Goal: Navigation & Orientation: Find specific page/section

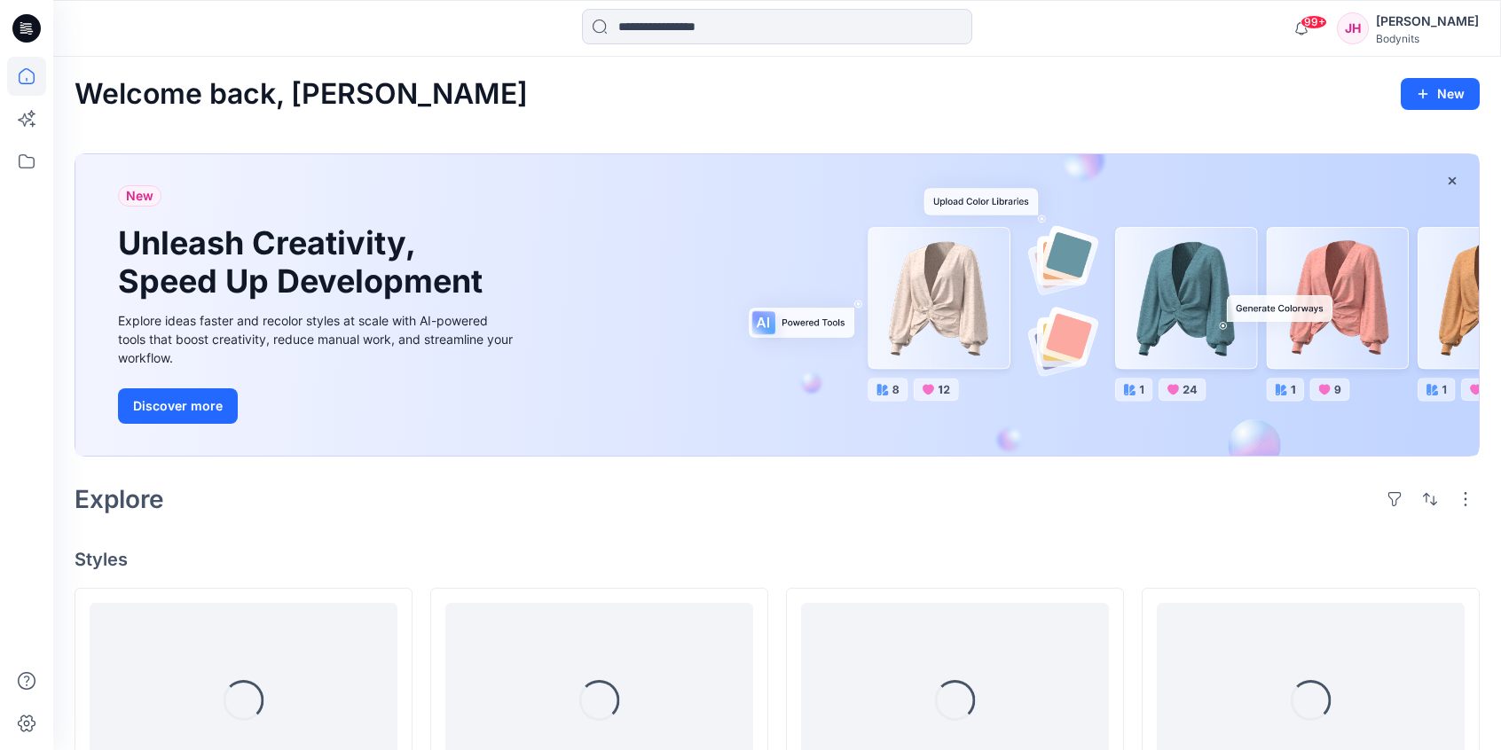
scroll to position [1523, 0]
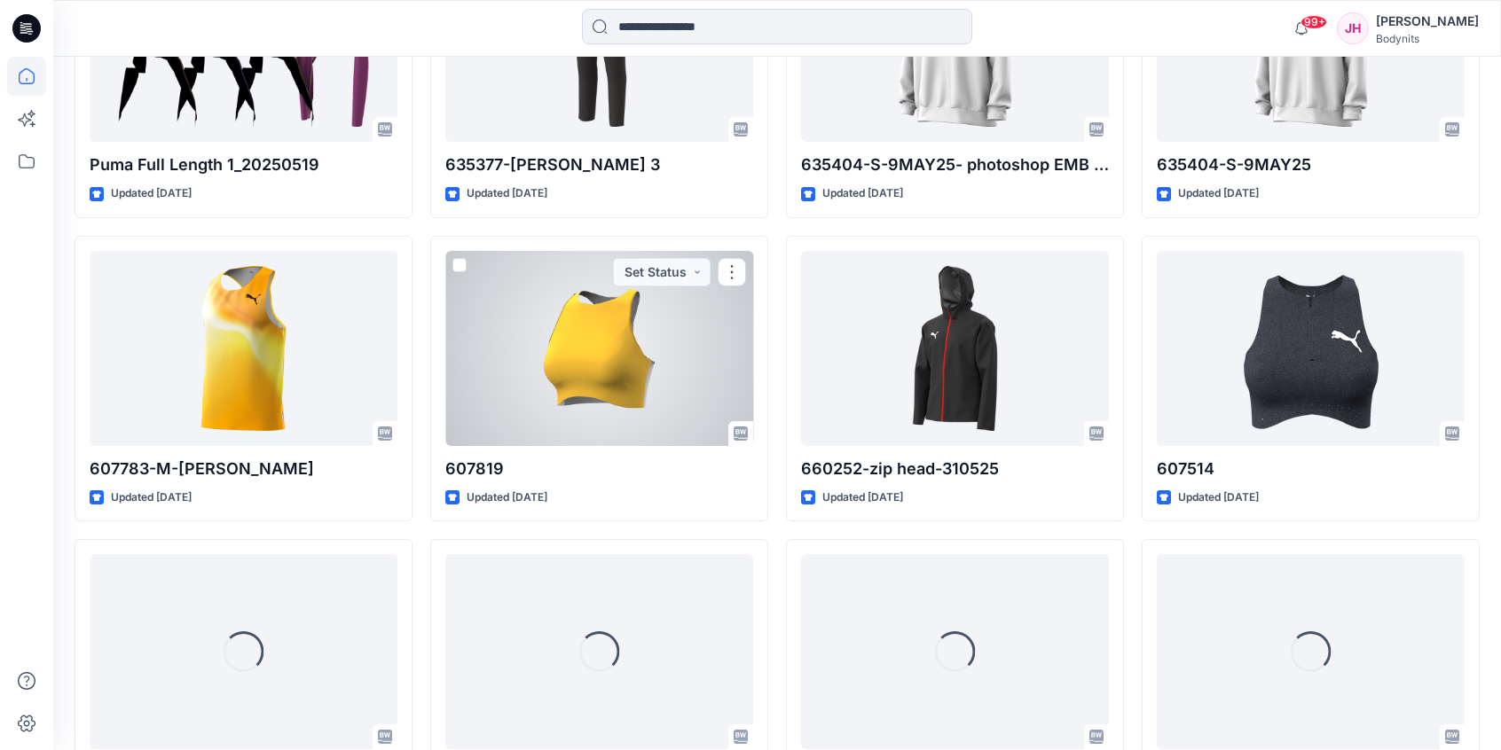
scroll to position [2987, 0]
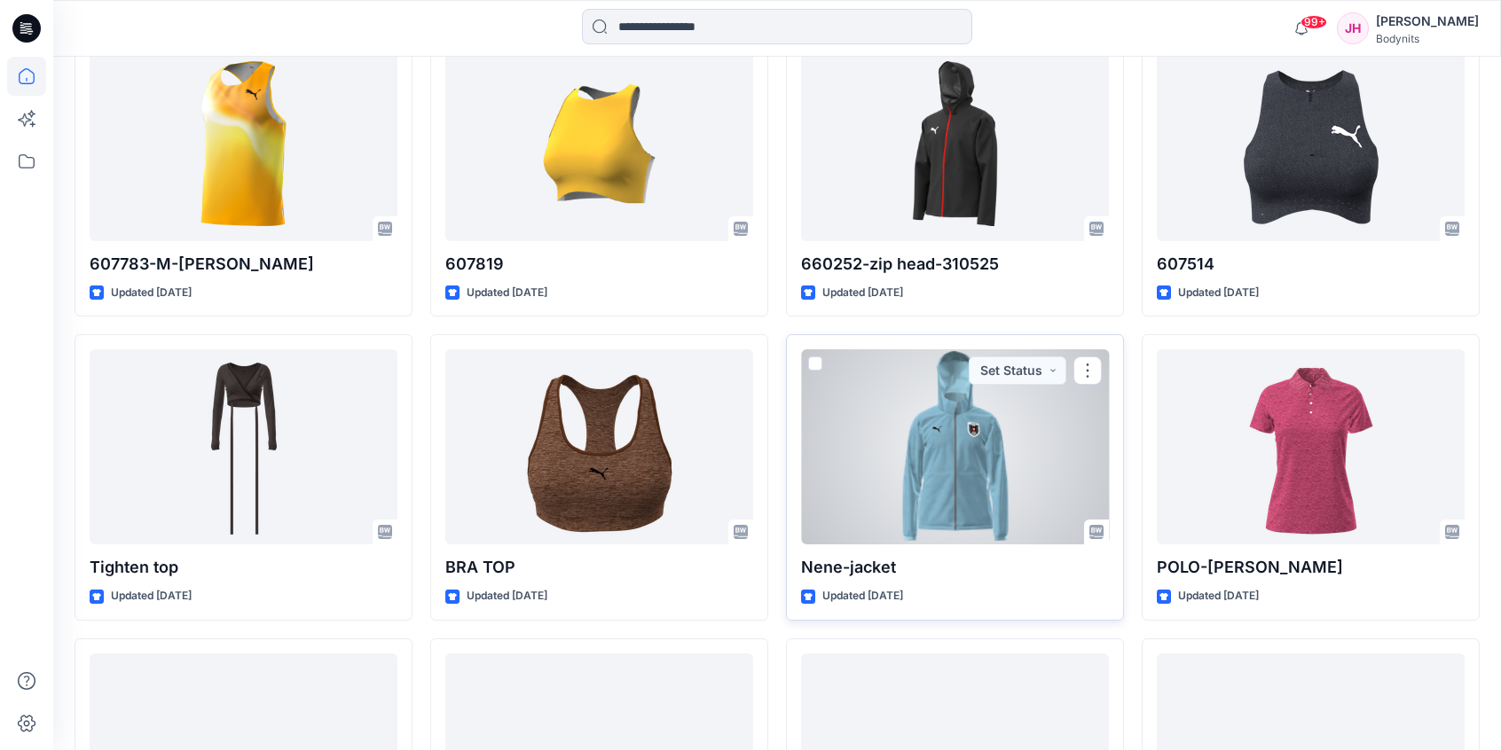
click at [938, 433] on div at bounding box center [955, 446] width 308 height 195
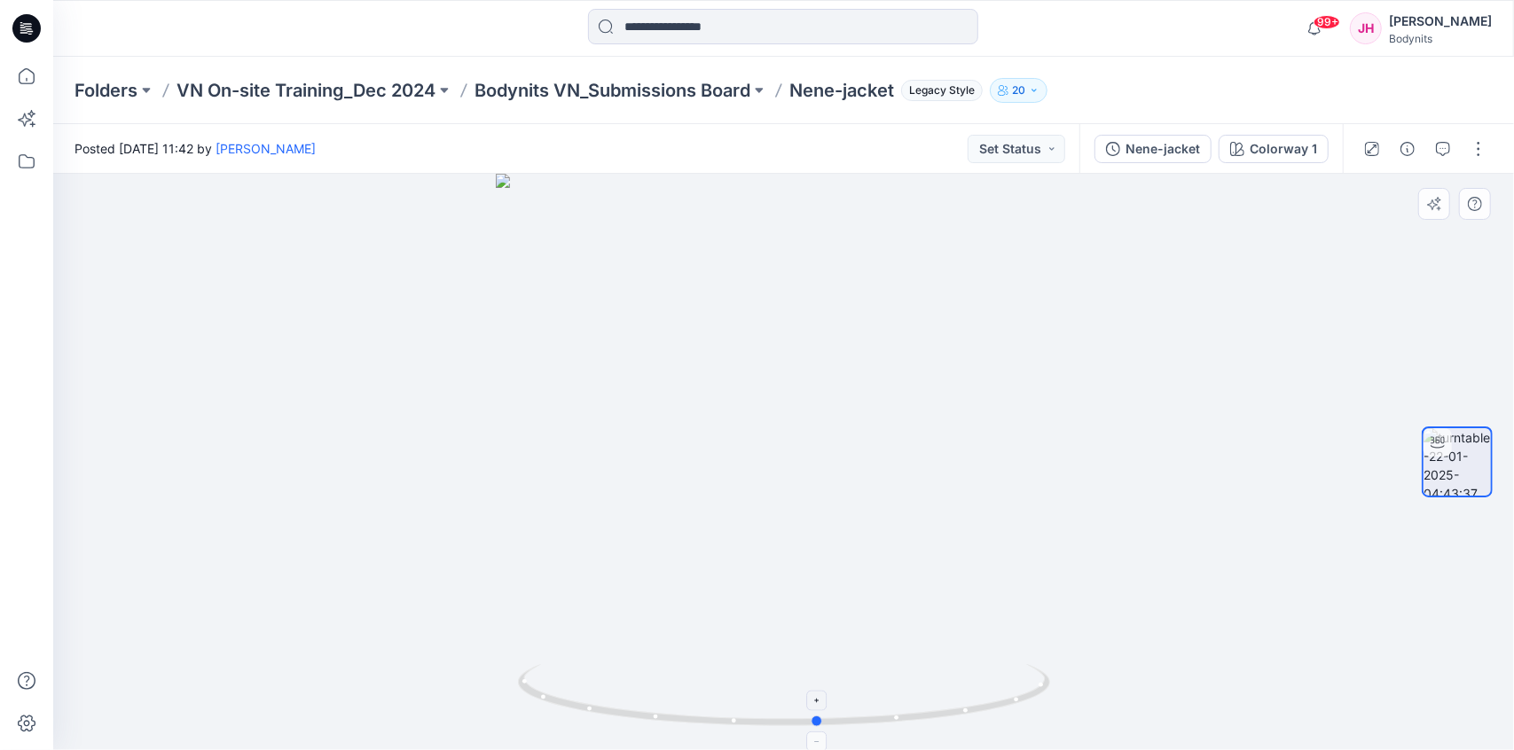
drag, startPoint x: 1041, startPoint y: 698, endPoint x: 523, endPoint y: 720, distance: 518.5
click at [523, 728] on icon at bounding box center [786, 697] width 537 height 67
click at [667, 84] on p "Bodynits VN_Submissions Board" at bounding box center [613, 90] width 276 height 25
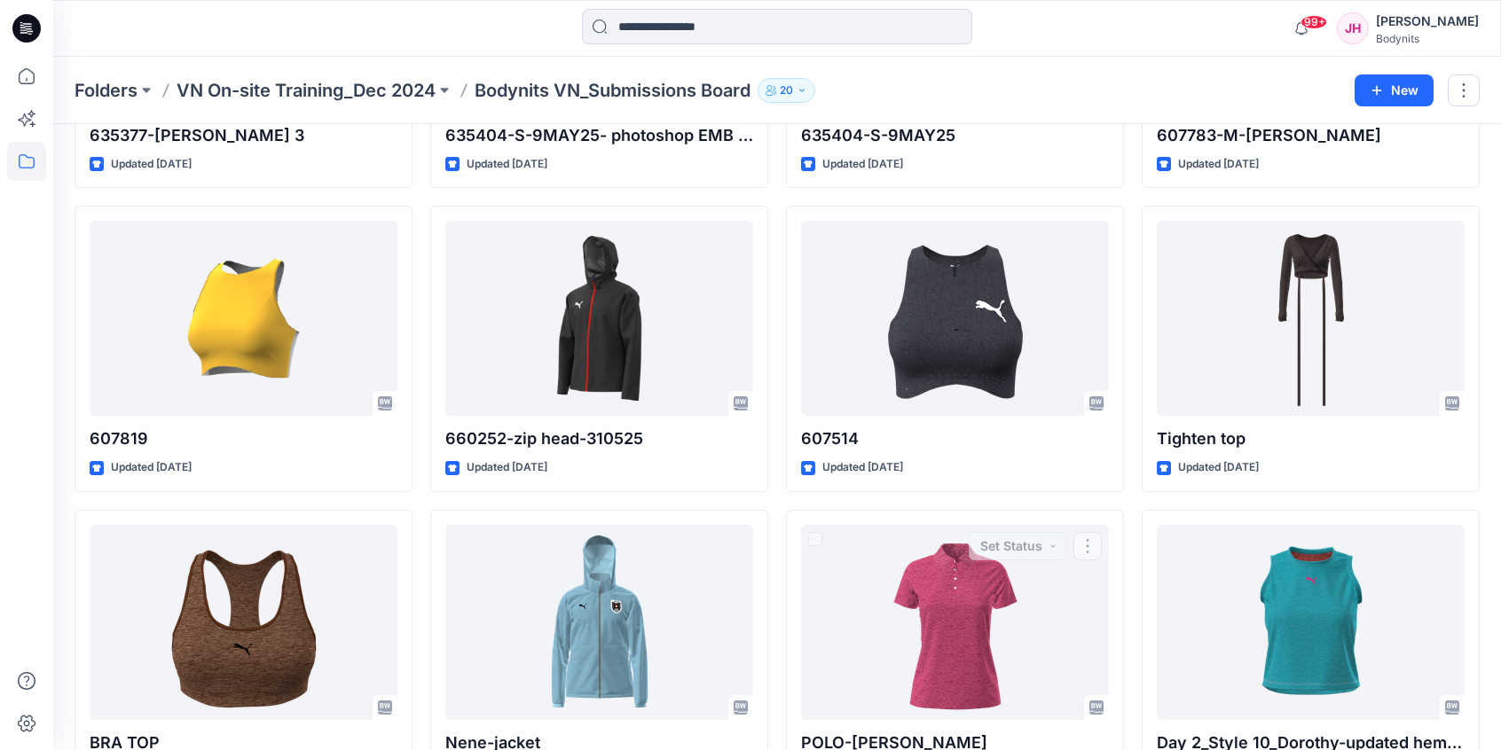
scroll to position [2421, 0]
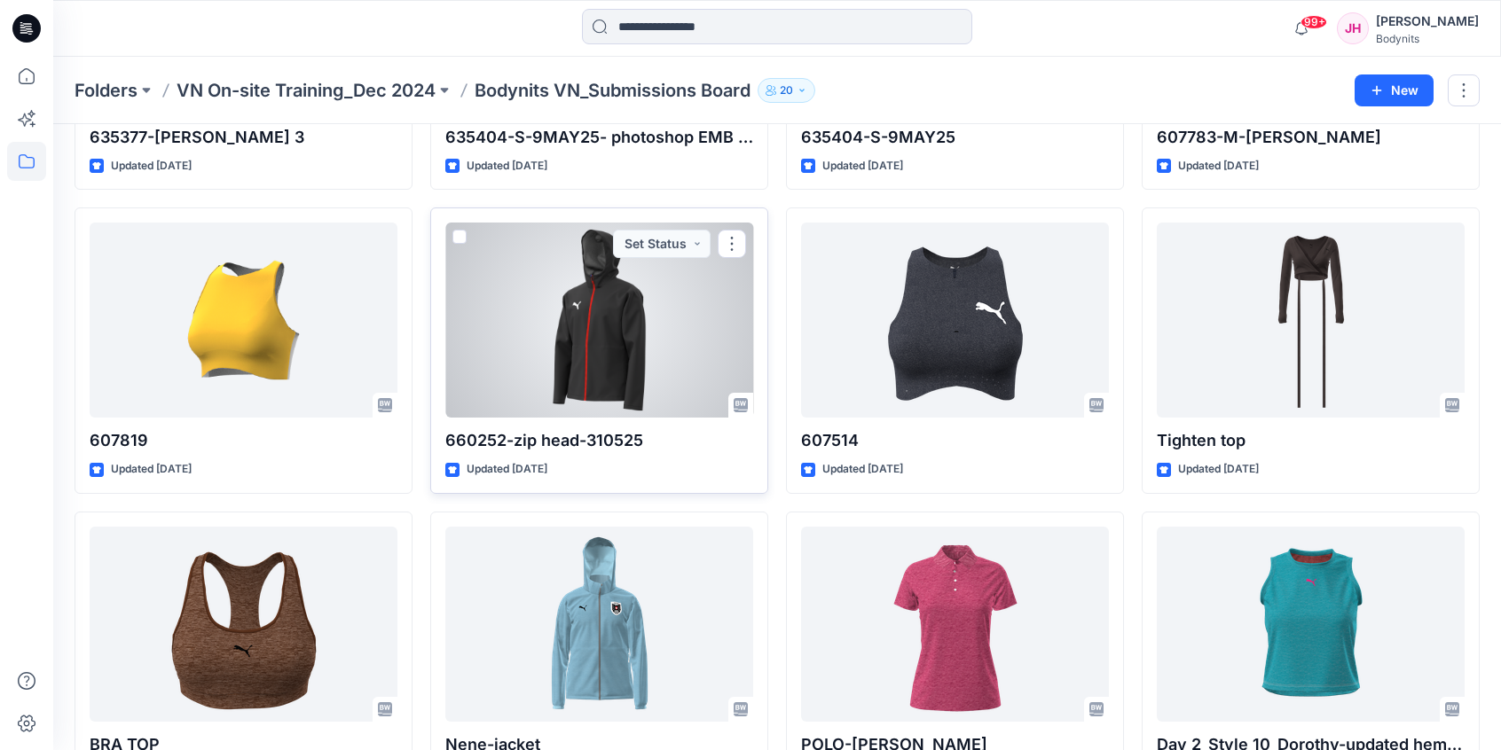
click at [611, 326] on div at bounding box center [599, 320] width 308 height 195
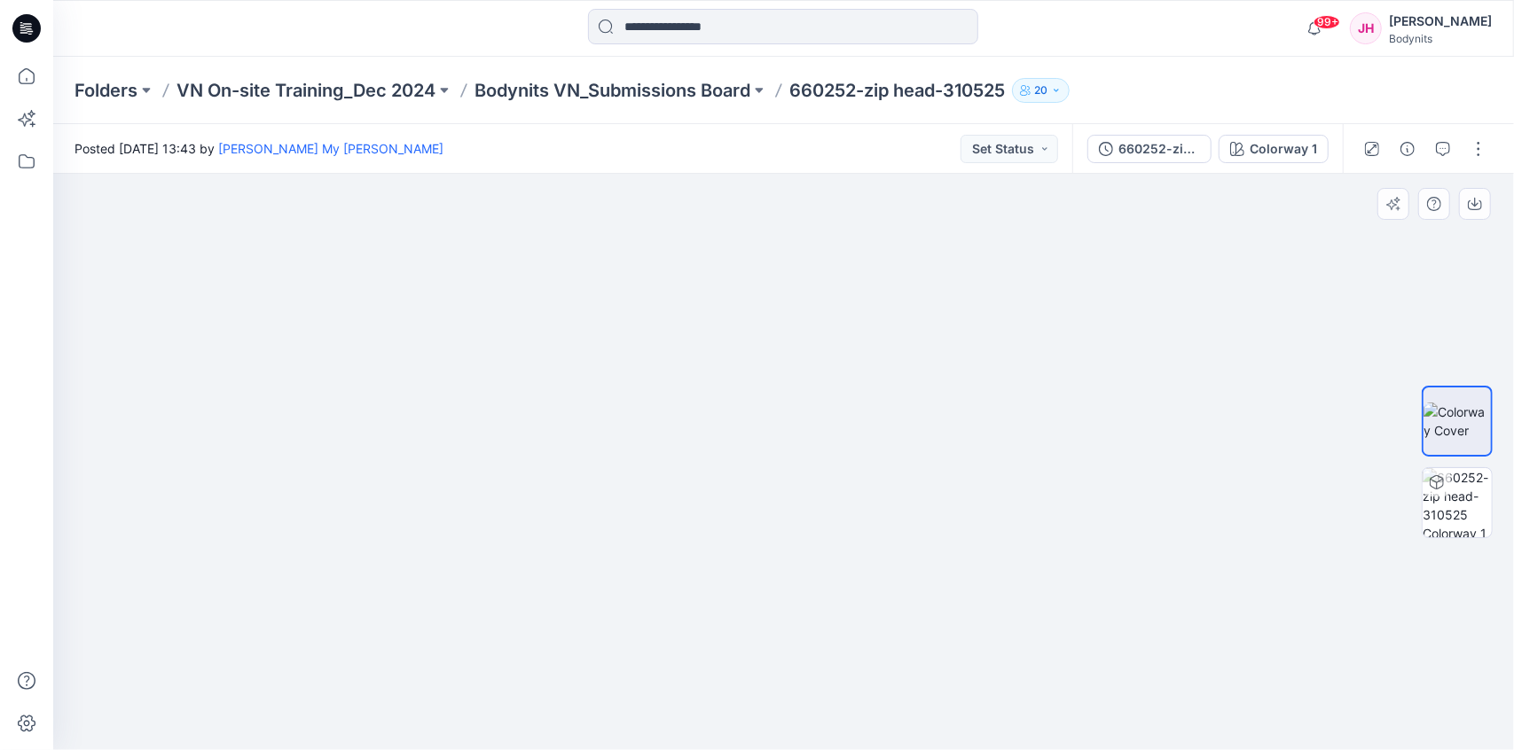
drag, startPoint x: 736, startPoint y: 209, endPoint x: 761, endPoint y: 350, distance: 143.2
click at [763, 350] on img at bounding box center [783, 405] width 554 height 690
drag, startPoint x: 701, startPoint y: 390, endPoint x: 816, endPoint y: 390, distance: 115.3
click at [816, 390] on img at bounding box center [783, 406] width 554 height 688
drag, startPoint x: 713, startPoint y: 437, endPoint x: 844, endPoint y: 441, distance: 131.3
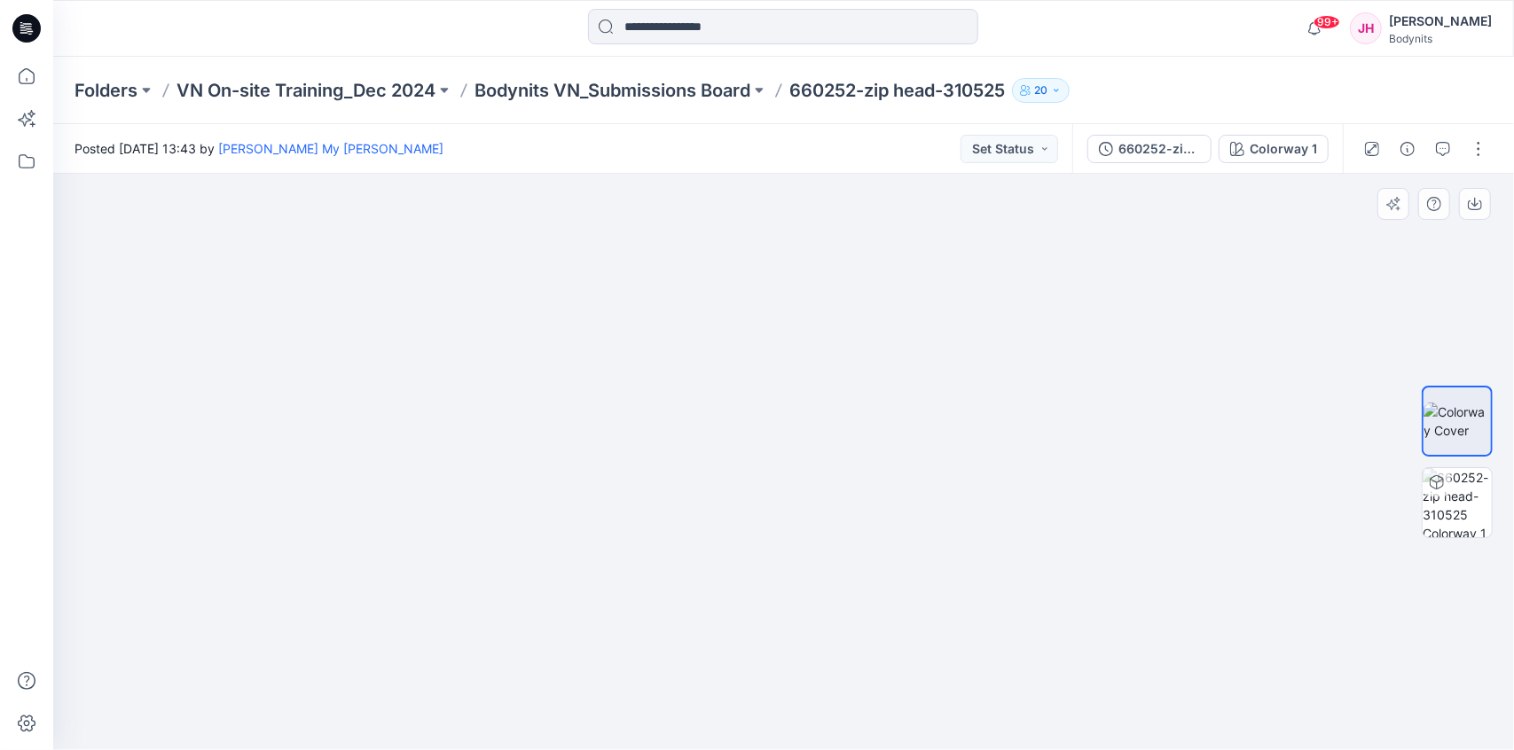
click at [844, 441] on img at bounding box center [783, 407] width 554 height 687
click at [1126, 58] on div "Folders VN On-site Training_Dec 2024 Bodynits VN_Submissions Board 660252-zip h…" at bounding box center [783, 90] width 1461 height 67
click at [702, 75] on div "Folders VN On-site Training_Dec 2024 Bodynits VN_Submissions Board 660252-zip h…" at bounding box center [783, 90] width 1461 height 67
click at [690, 93] on p "Bodynits VN_Submissions Board" at bounding box center [613, 90] width 276 height 25
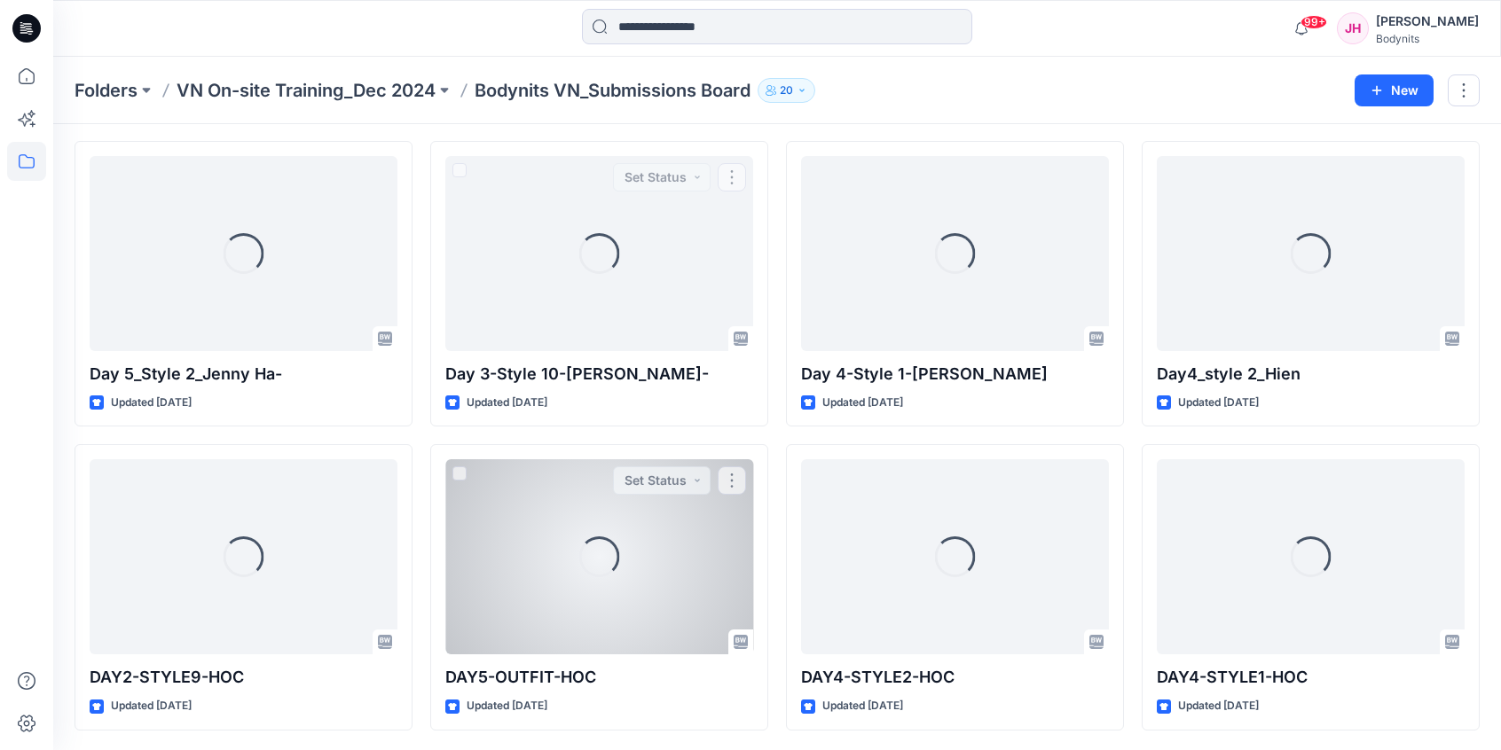
scroll to position [4973, 0]
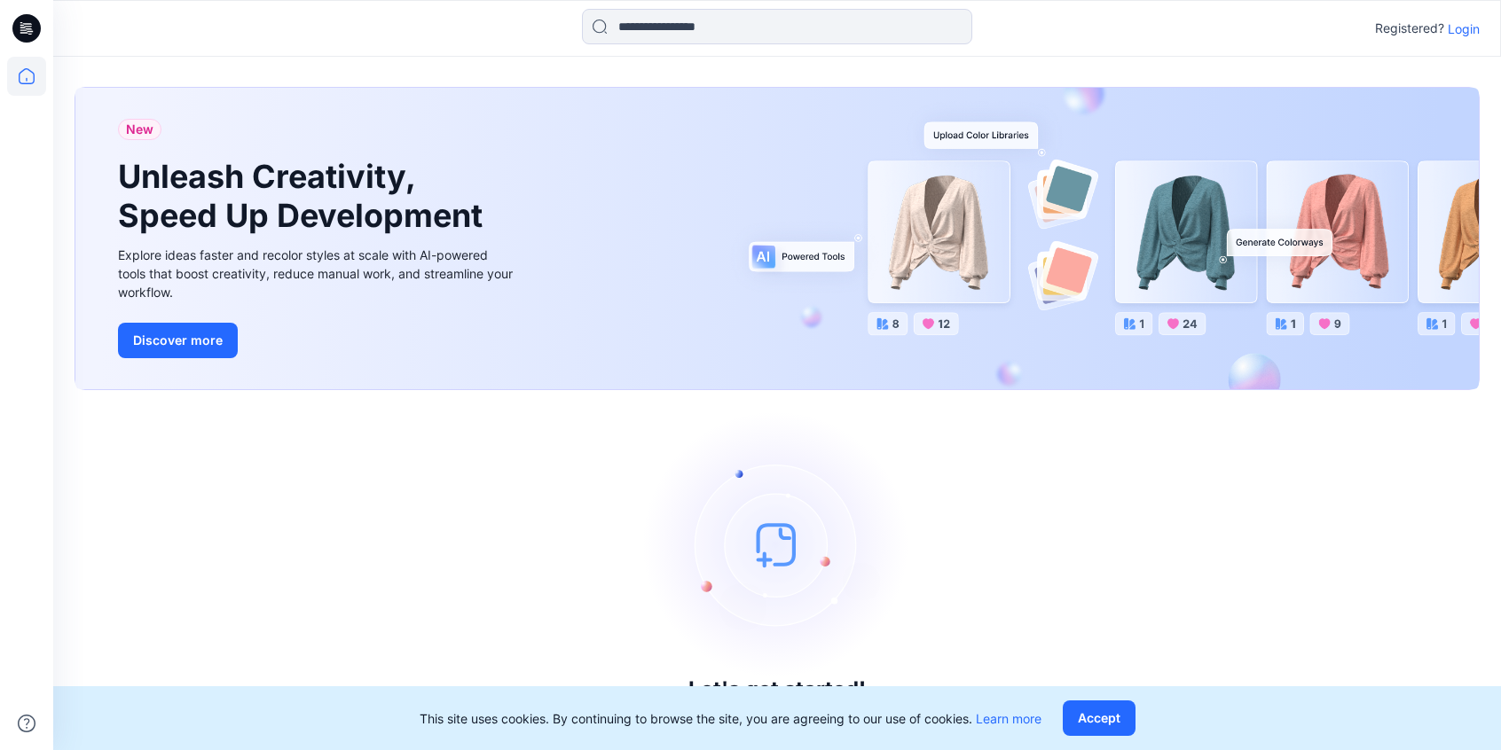
scroll to position [6, 0]
click at [1104, 725] on button "Accept" at bounding box center [1099, 718] width 73 height 35
